Goal: Answer question/provide support: Share knowledge or assist other users

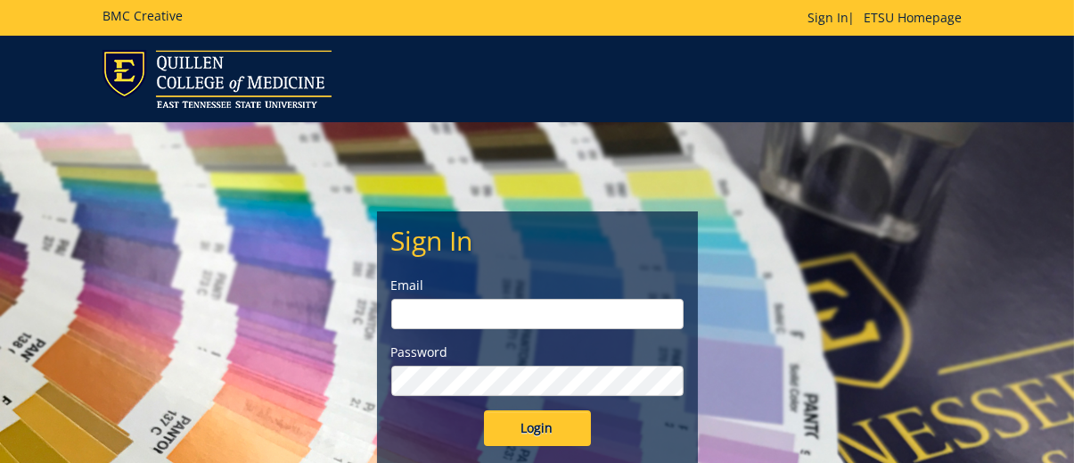
type input "[EMAIL_ADDRESS][DOMAIN_NAME]"
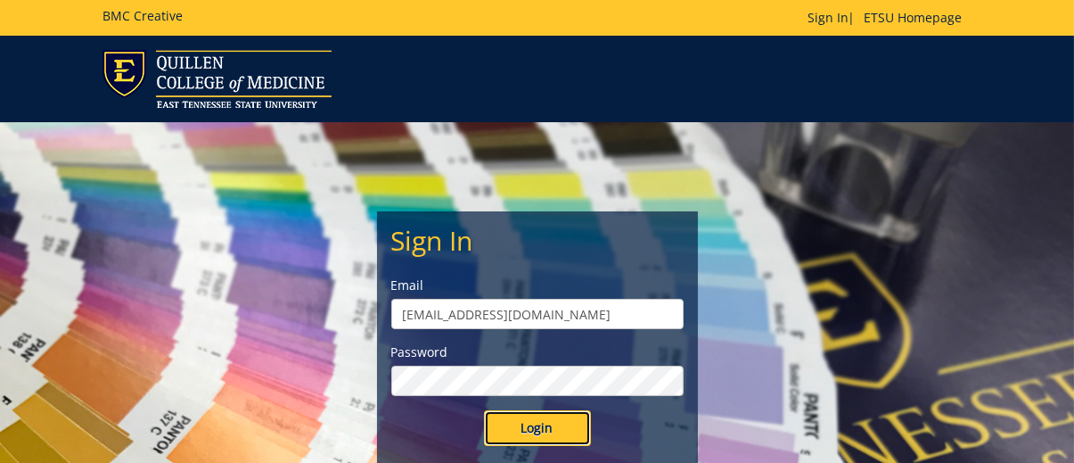
click at [524, 434] on input "Login" at bounding box center [537, 428] width 107 height 36
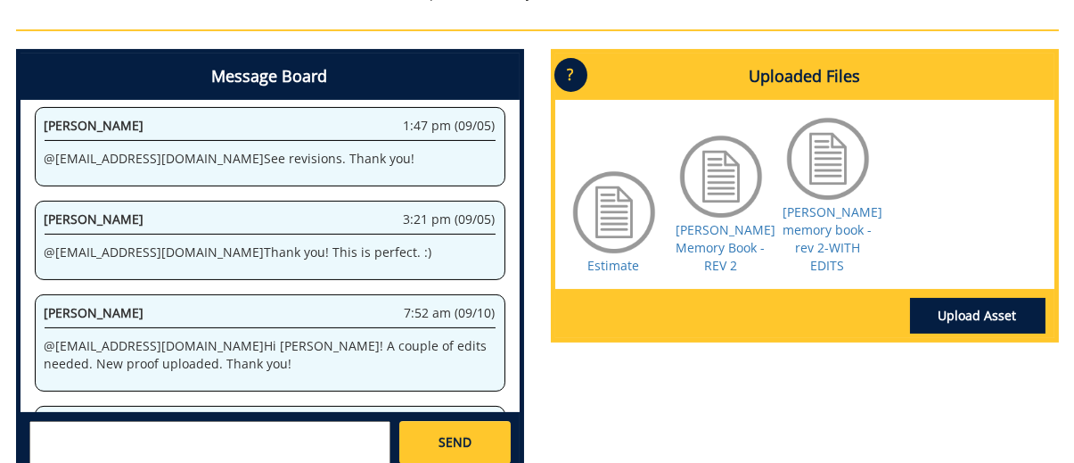
scroll to position [980, 0]
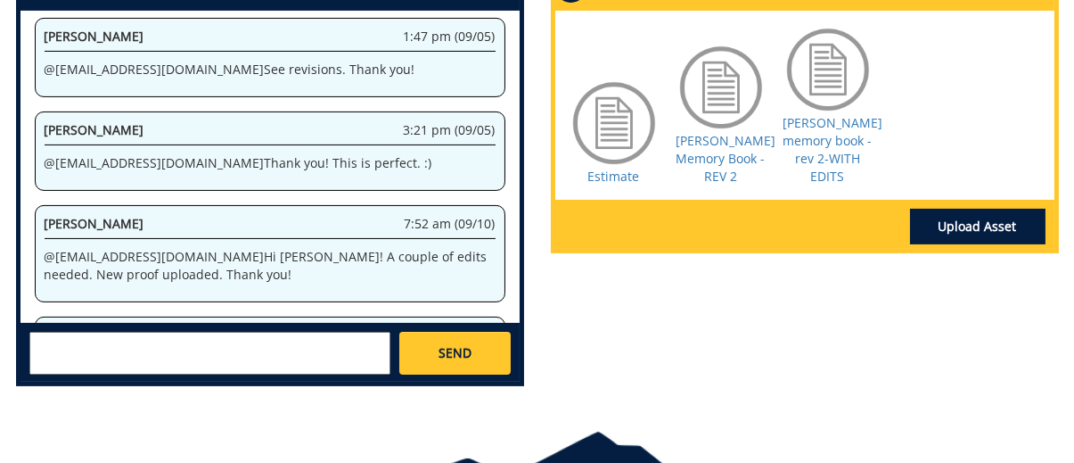
drag, startPoint x: 344, startPoint y: 247, endPoint x: 417, endPoint y: 247, distance: 73.1
click at [417, 359] on p "@ shounc1@etsu.edu Hi Claire! Please provide your Voyager COA for billing purpo…" at bounding box center [270, 377] width 451 height 36
copy p "Voyager COA"
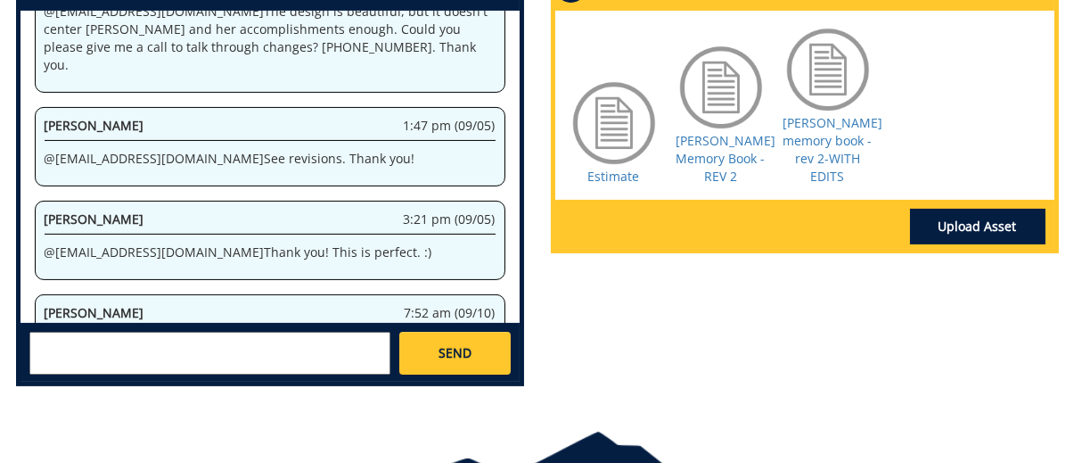
scroll to position [1393, 0]
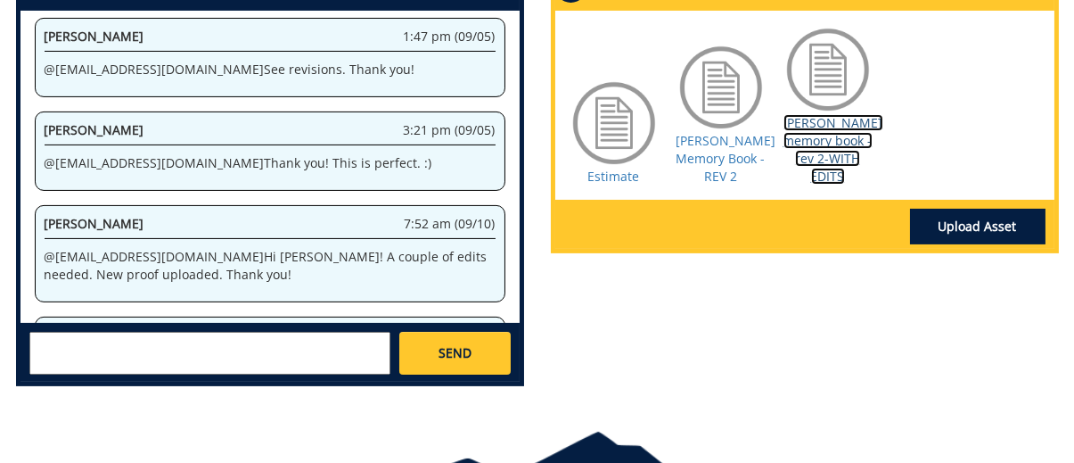
click at [841, 156] on link "jill mottern-stout memory book - rev 2-WITH EDITS" at bounding box center [833, 149] width 100 height 70
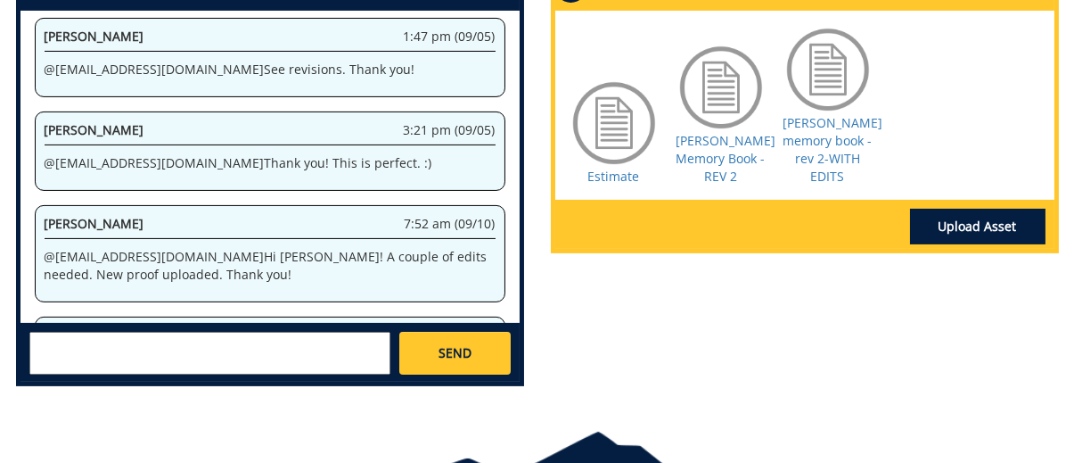
click at [238, 359] on p "@ shounc1@etsu.edu Hi Claire! Please provide your Voyager COA for billing purpo…" at bounding box center [270, 377] width 451 height 36
